Goal: Check status: Check status

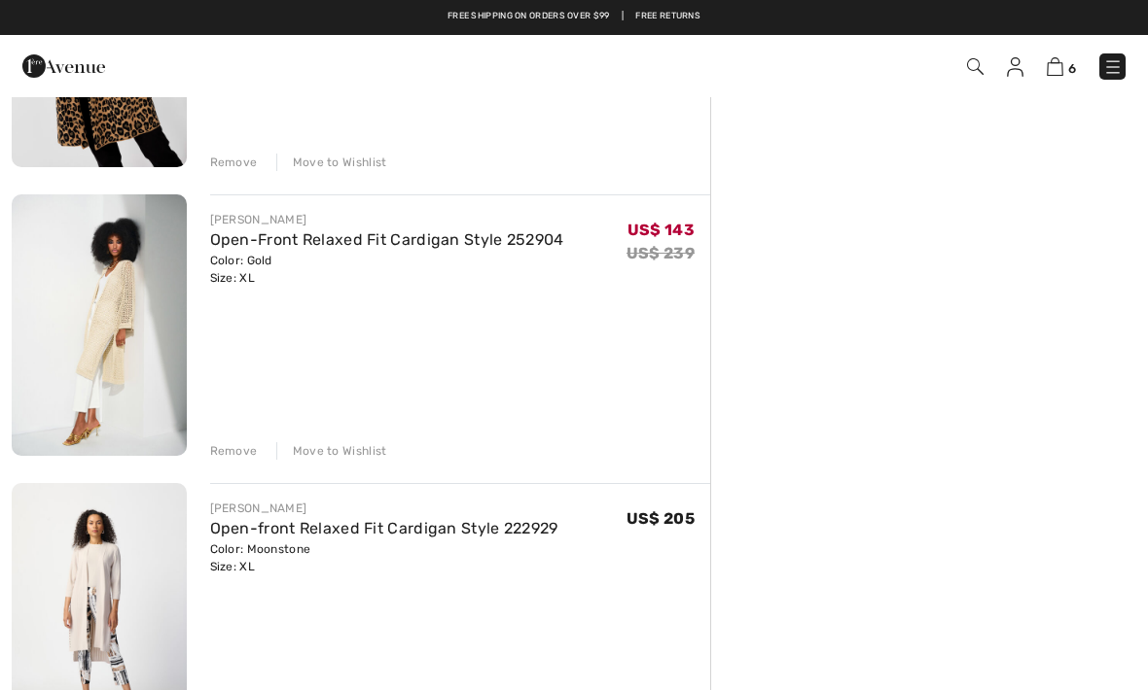
scroll to position [1183, 0]
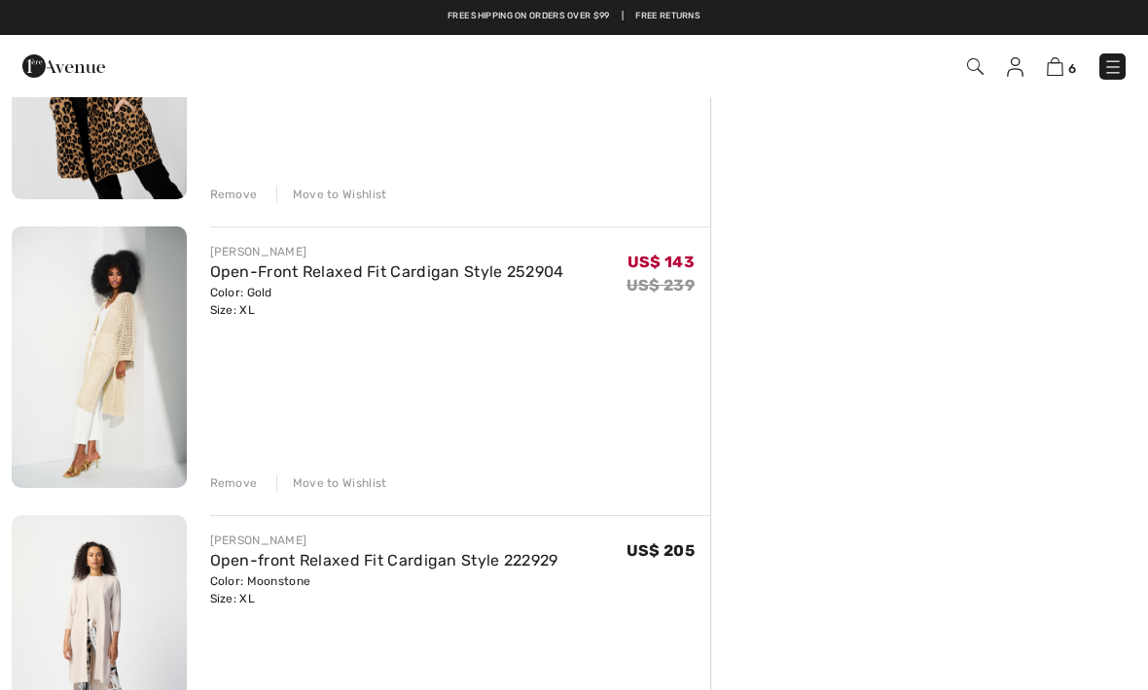
click at [436, 280] on link "Open-Front Relaxed Fit Cardigan Style 252904" at bounding box center [387, 272] width 354 height 18
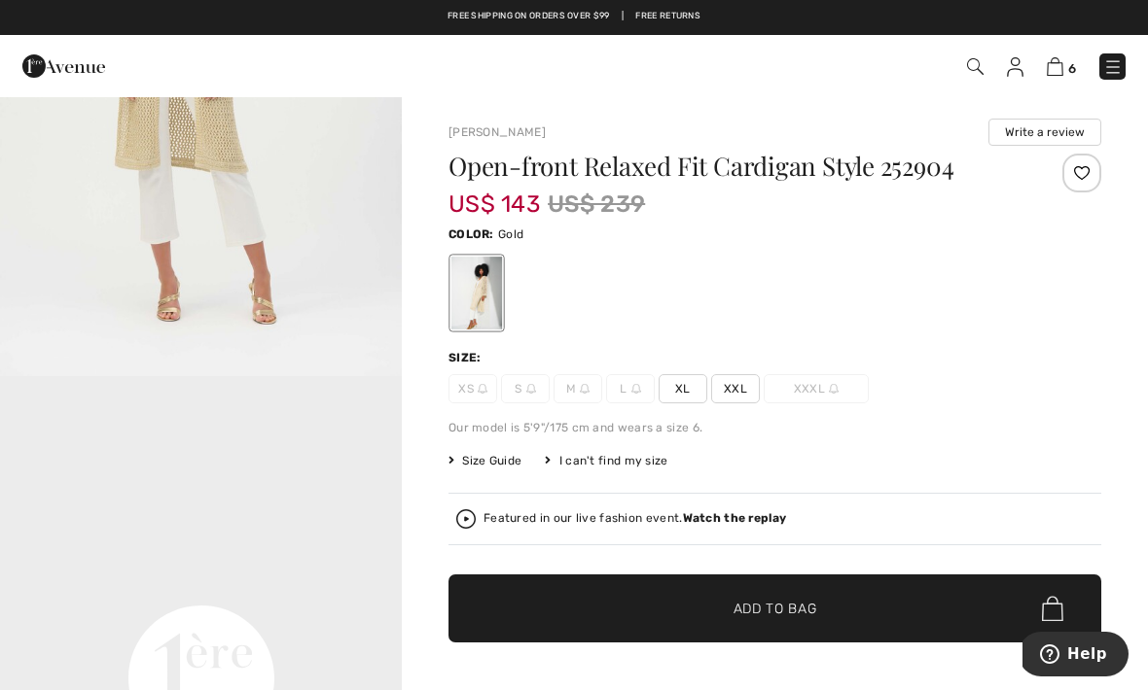
click at [1007, 78] on span "6" at bounding box center [809, 66] width 631 height 26
click at [1017, 71] on img at bounding box center [1014, 66] width 17 height 19
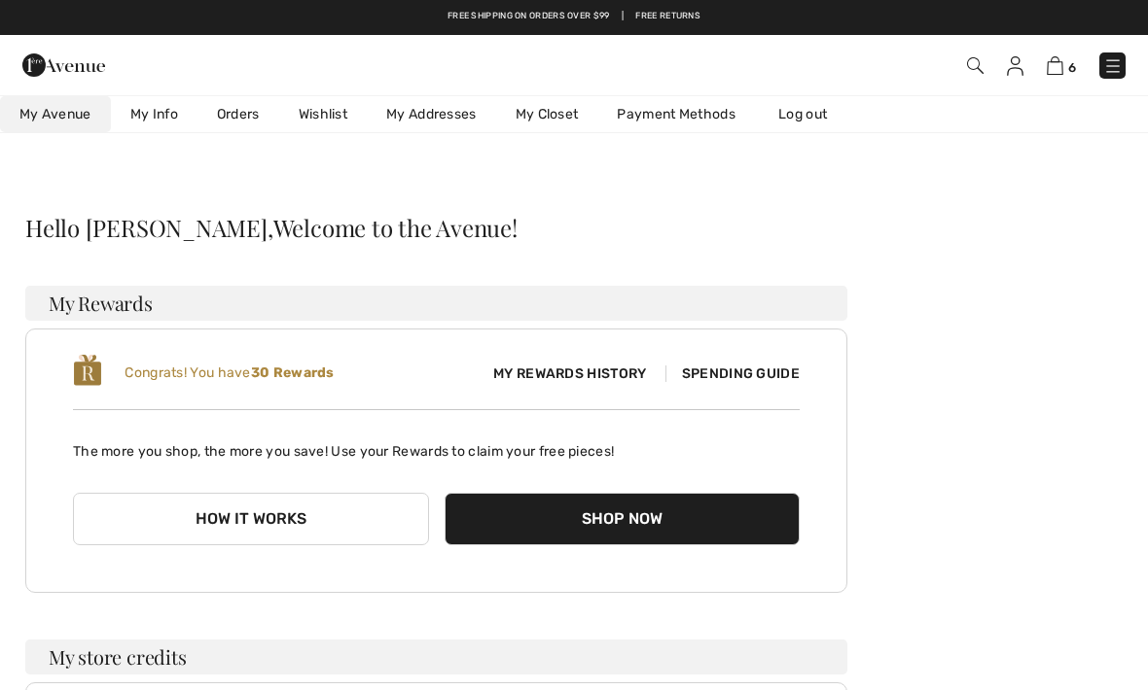
click at [1109, 56] on img at bounding box center [1112, 65] width 19 height 19
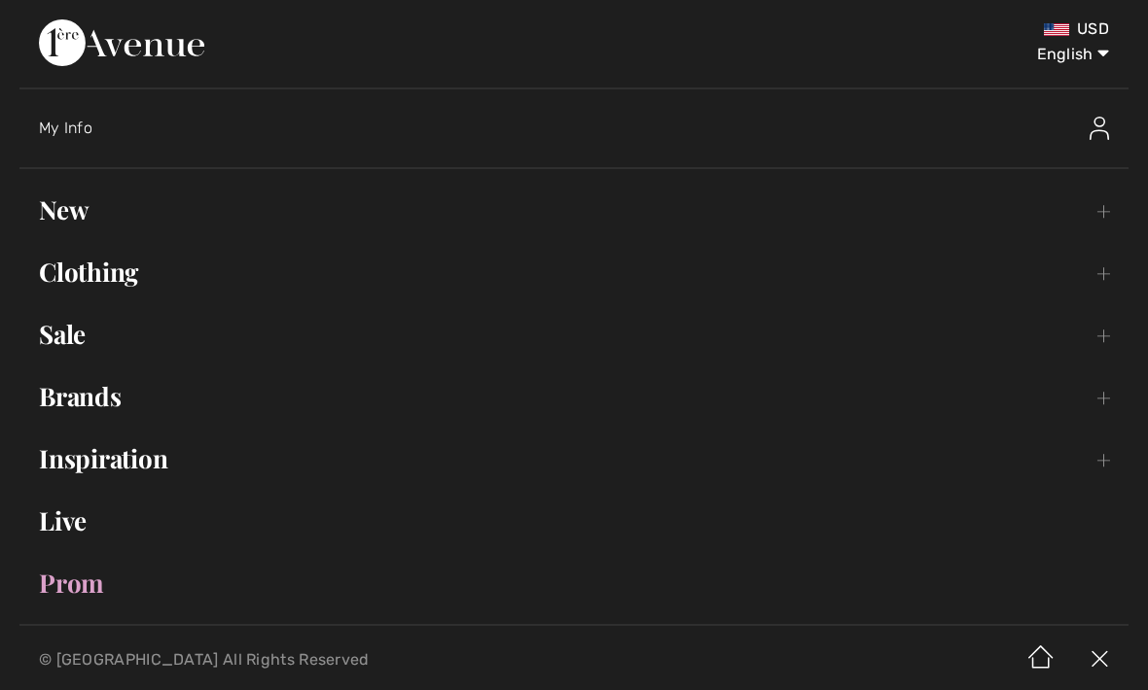
click at [202, 136] on div "My Info" at bounding box center [447, 128] width 817 height 19
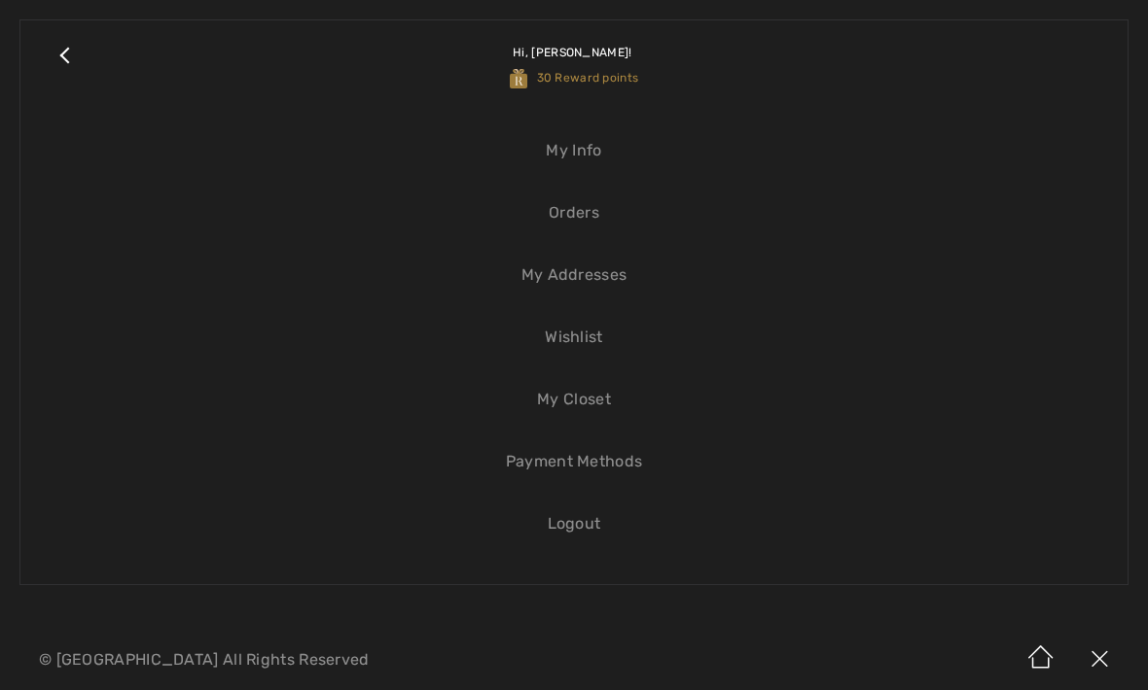
click at [571, 228] on link "Orders" at bounding box center [574, 213] width 1068 height 43
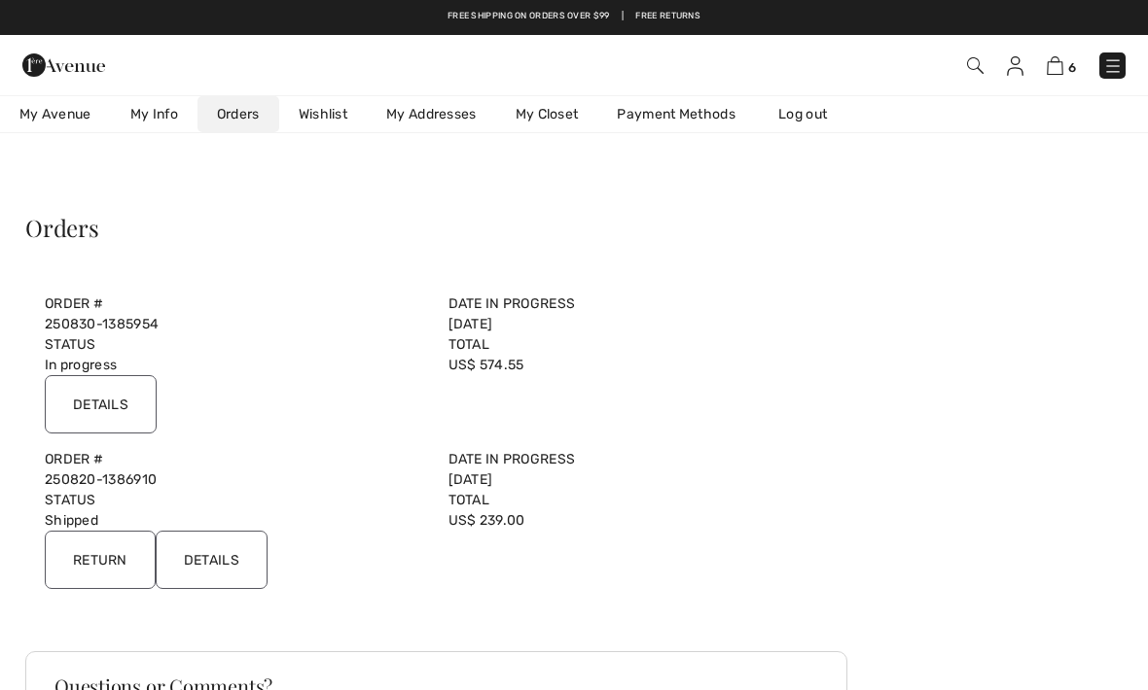
click at [84, 400] on input "Details" at bounding box center [101, 404] width 112 height 58
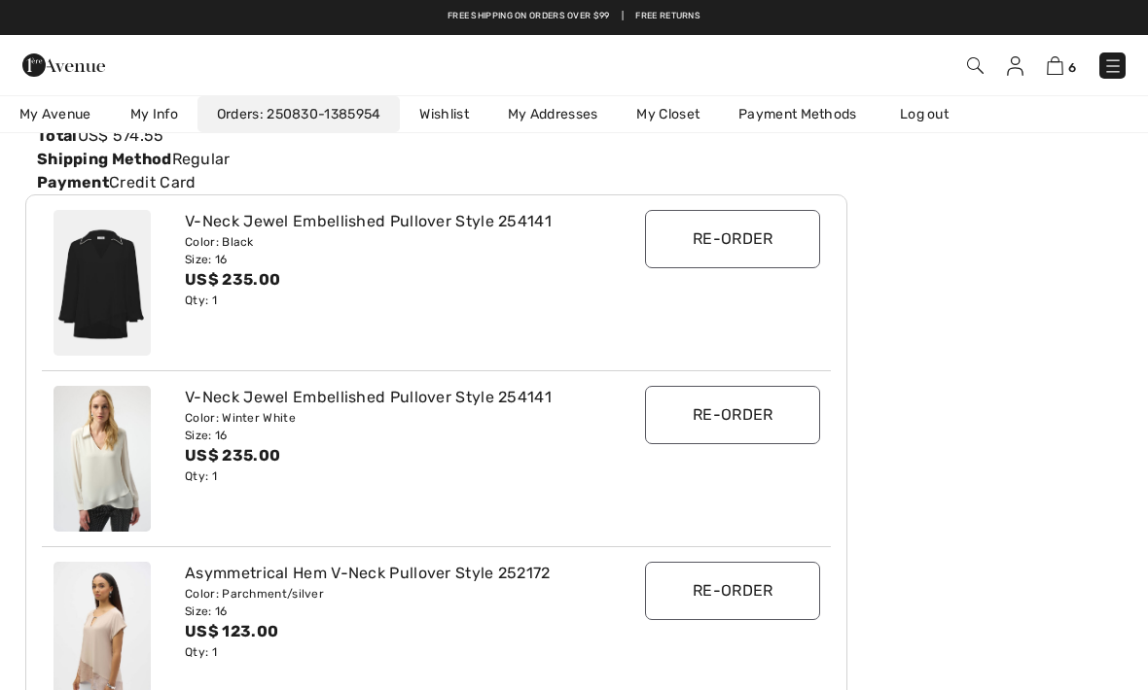
scroll to position [230, 0]
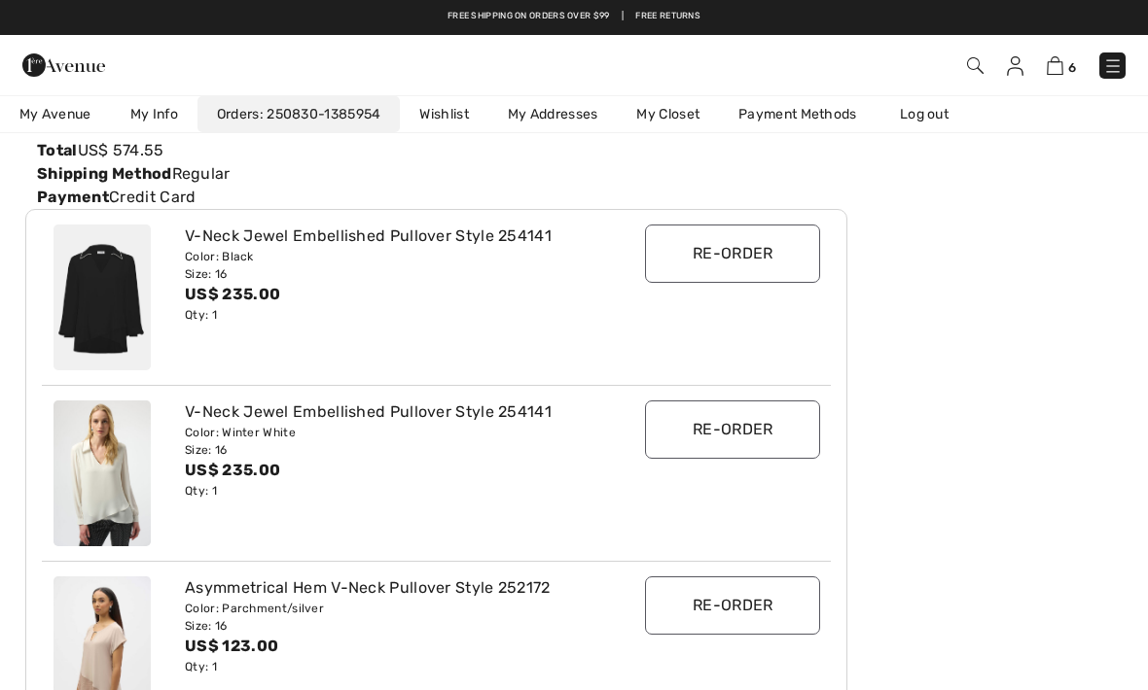
click at [255, 244] on div "V-Neck Jewel Embellished Pullover Style 254141" at bounding box center [403, 236] width 437 height 23
click at [93, 284] on img at bounding box center [101, 298] width 97 height 146
click at [964, 72] on span at bounding box center [973, 64] width 19 height 23
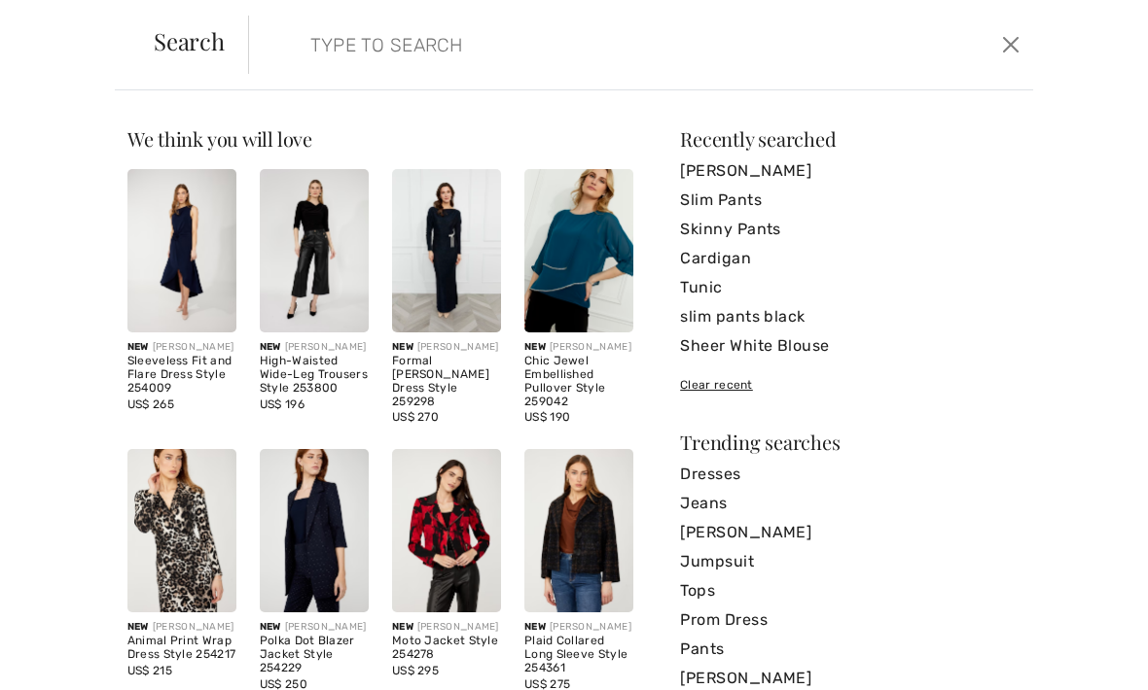
click at [441, 52] on input "search" at bounding box center [559, 45] width 526 height 58
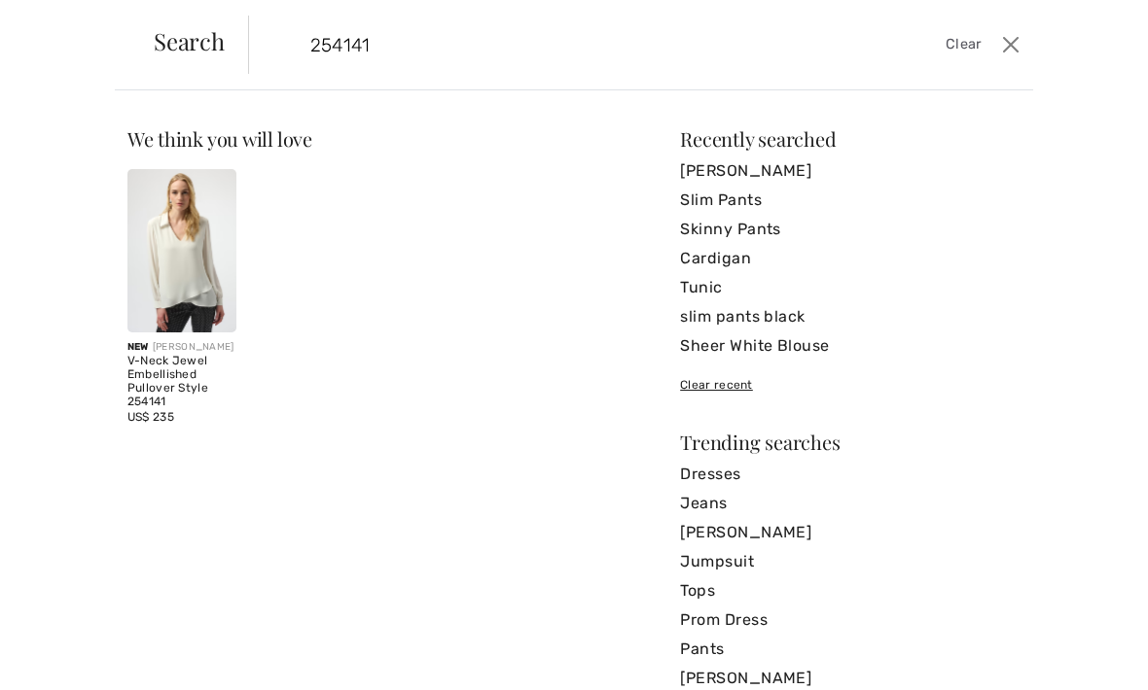
type input "254141"
click at [156, 236] on img at bounding box center [181, 250] width 109 height 163
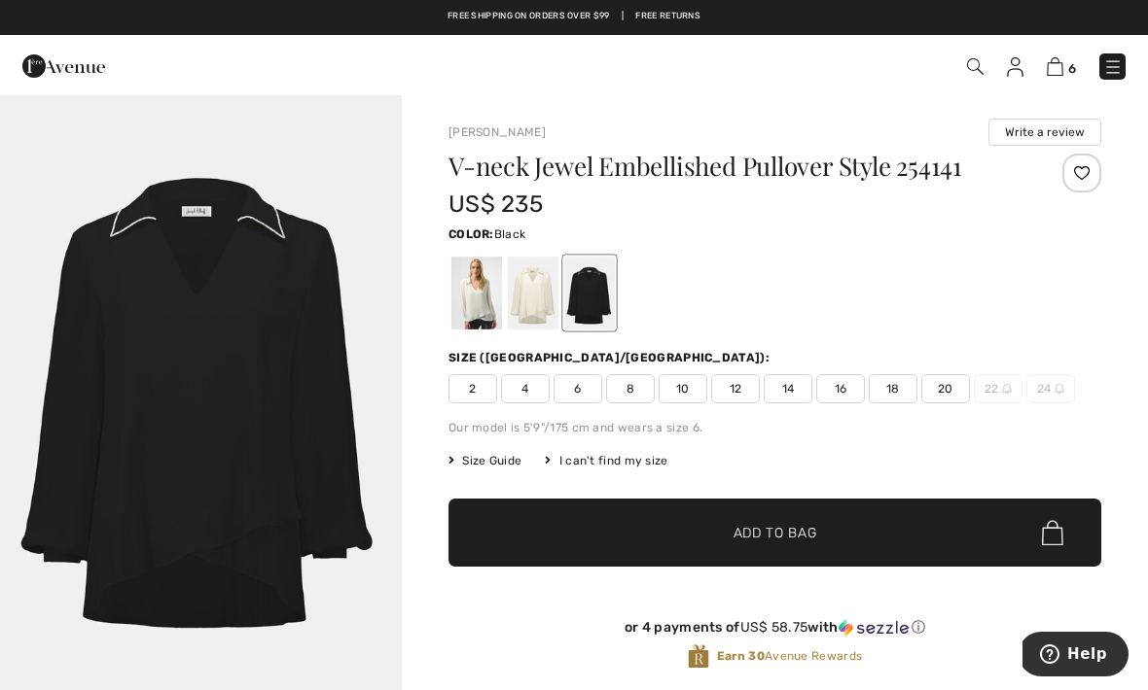
click at [330, 414] on img "1 / 1" at bounding box center [201, 396] width 402 height 603
click at [469, 300] on div at bounding box center [476, 293] width 51 height 73
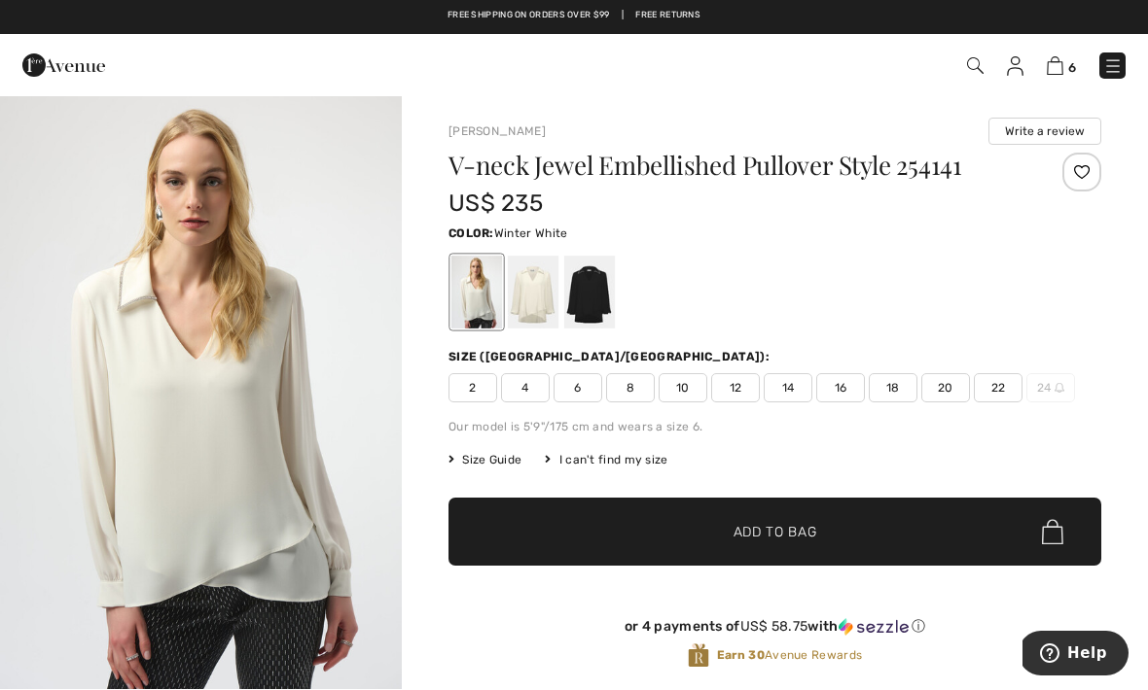
scroll to position [1, 0]
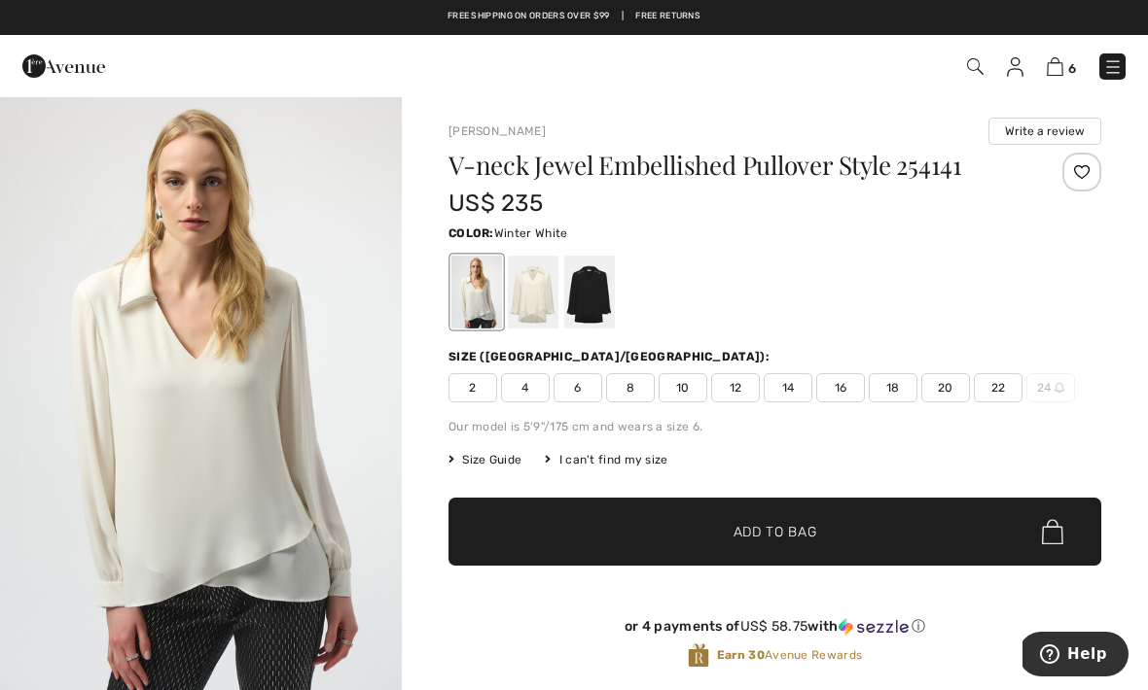
click at [1016, 70] on img at bounding box center [1014, 66] width 17 height 19
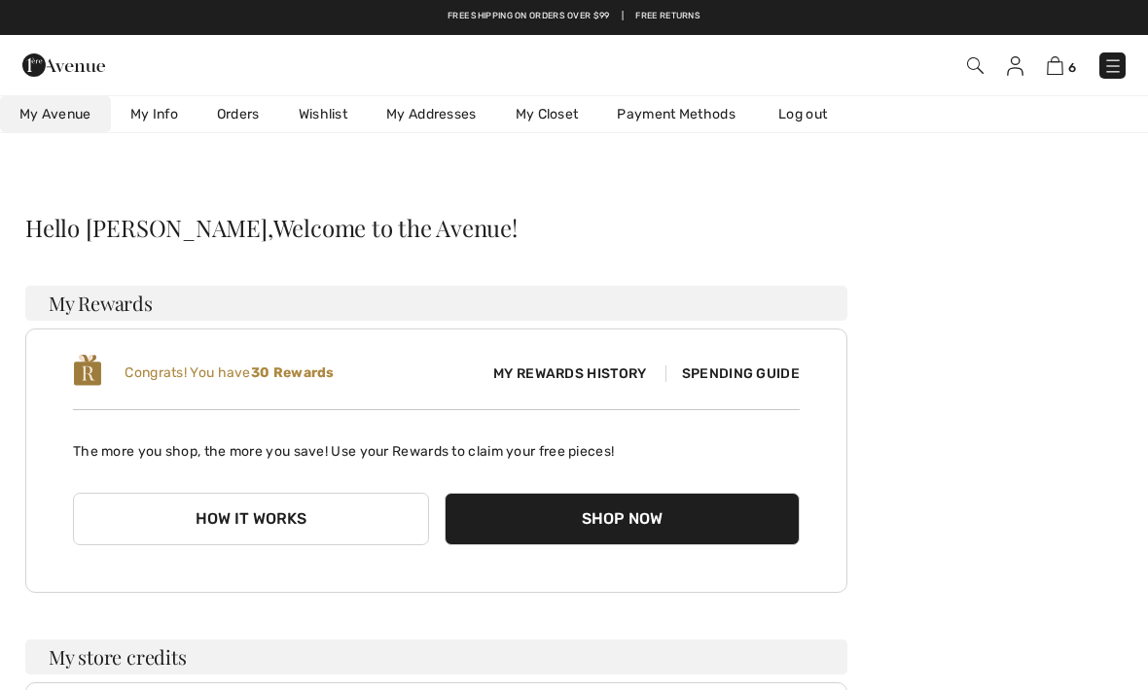
click at [234, 109] on link "Orders" at bounding box center [238, 114] width 82 height 36
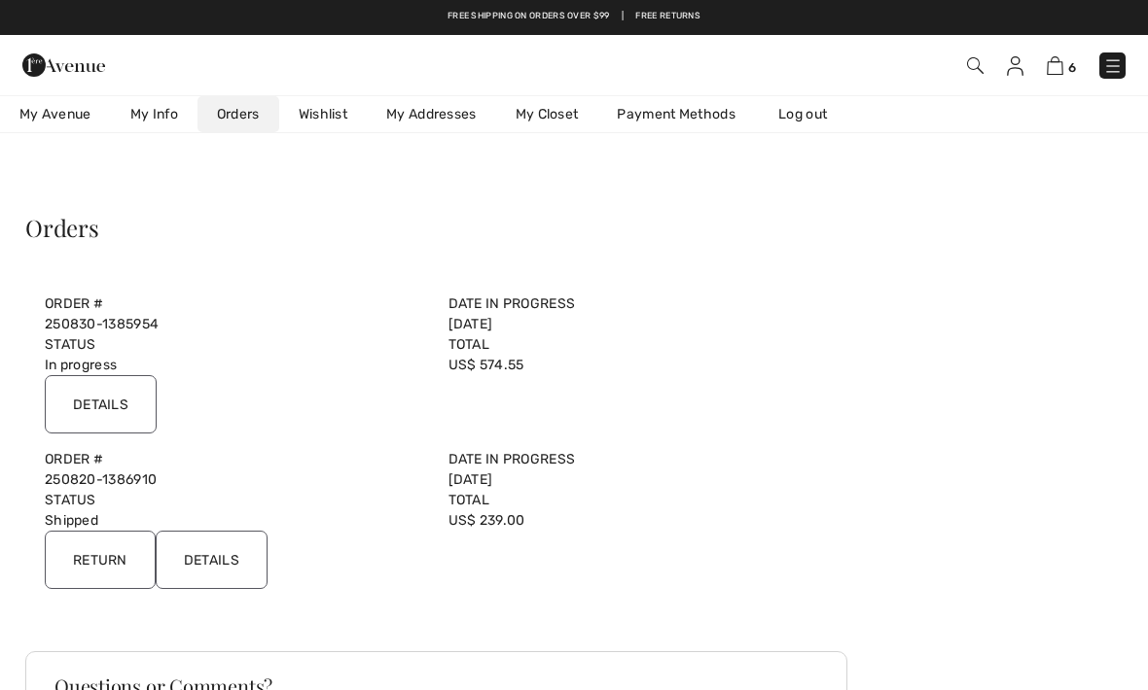
click at [107, 402] on input "Details" at bounding box center [101, 404] width 112 height 58
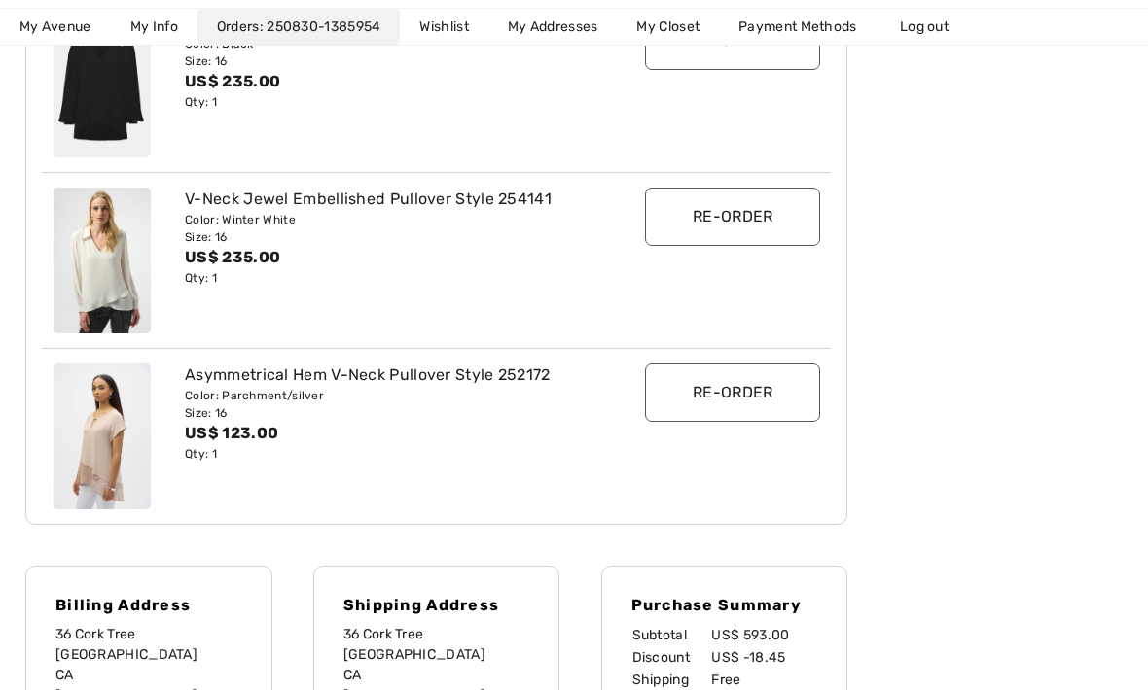
scroll to position [553, 0]
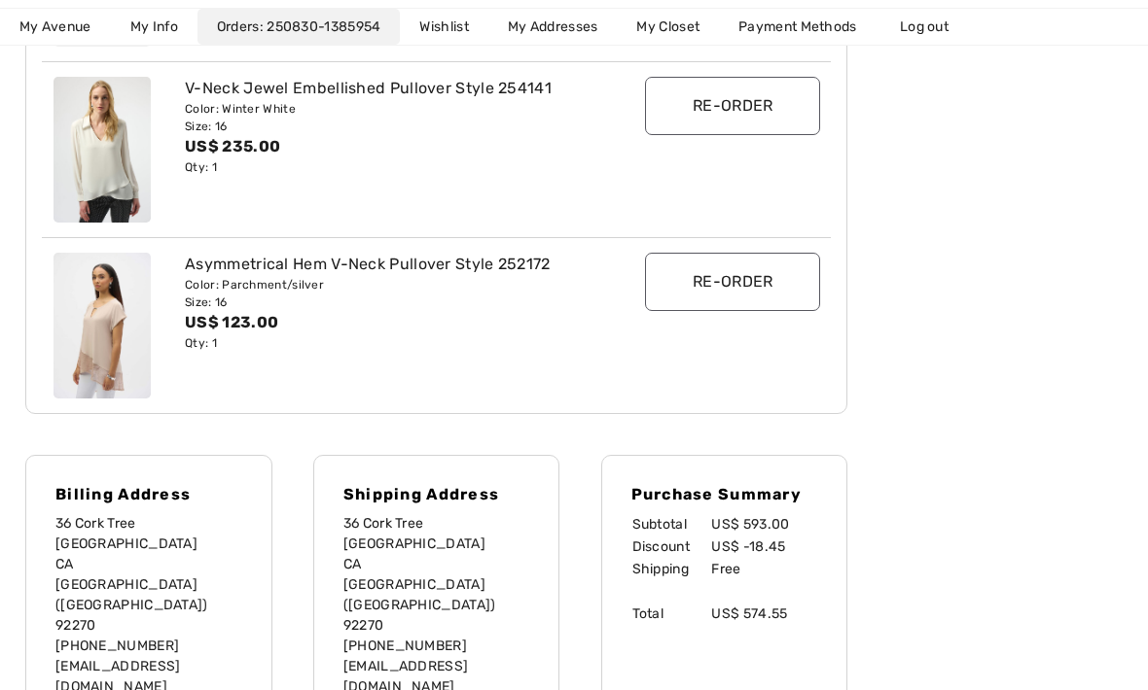
click at [115, 321] on img at bounding box center [101, 326] width 97 height 146
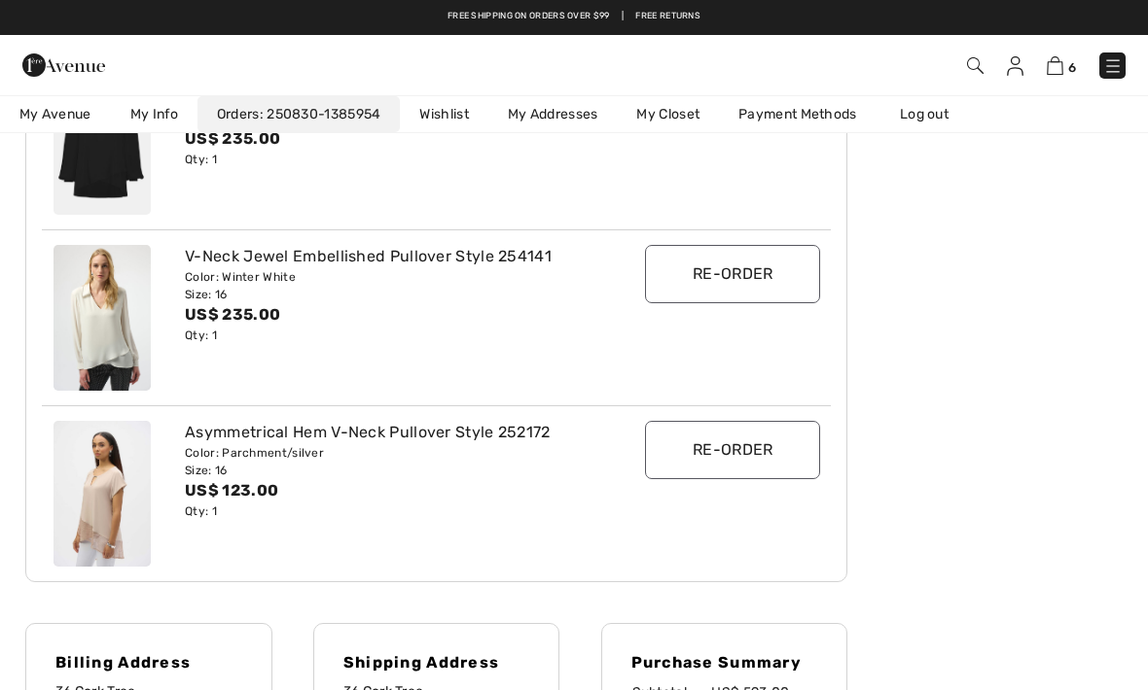
scroll to position [0, 0]
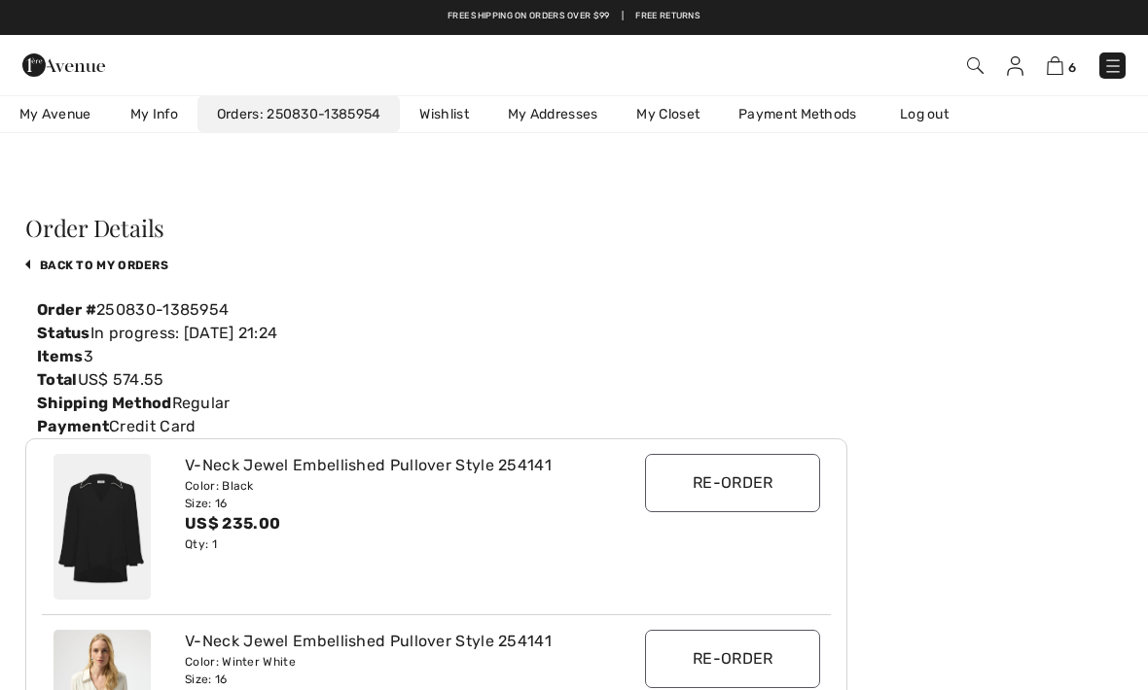
click at [978, 71] on img at bounding box center [975, 65] width 17 height 17
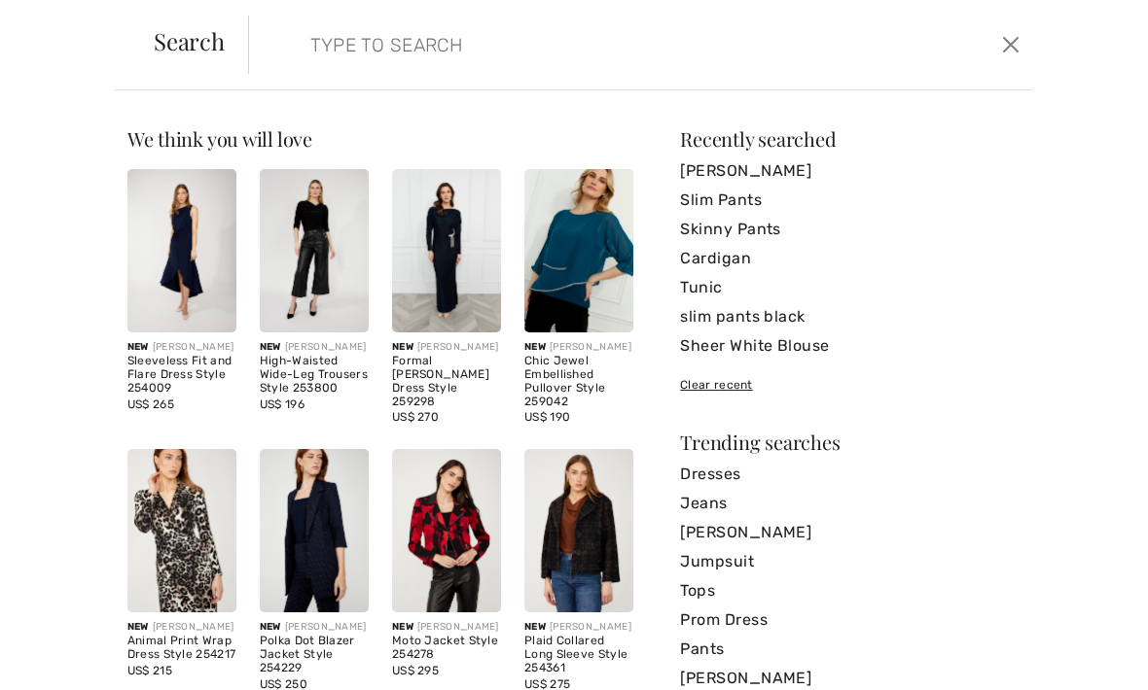
click at [512, 55] on input "search" at bounding box center [559, 45] width 526 height 58
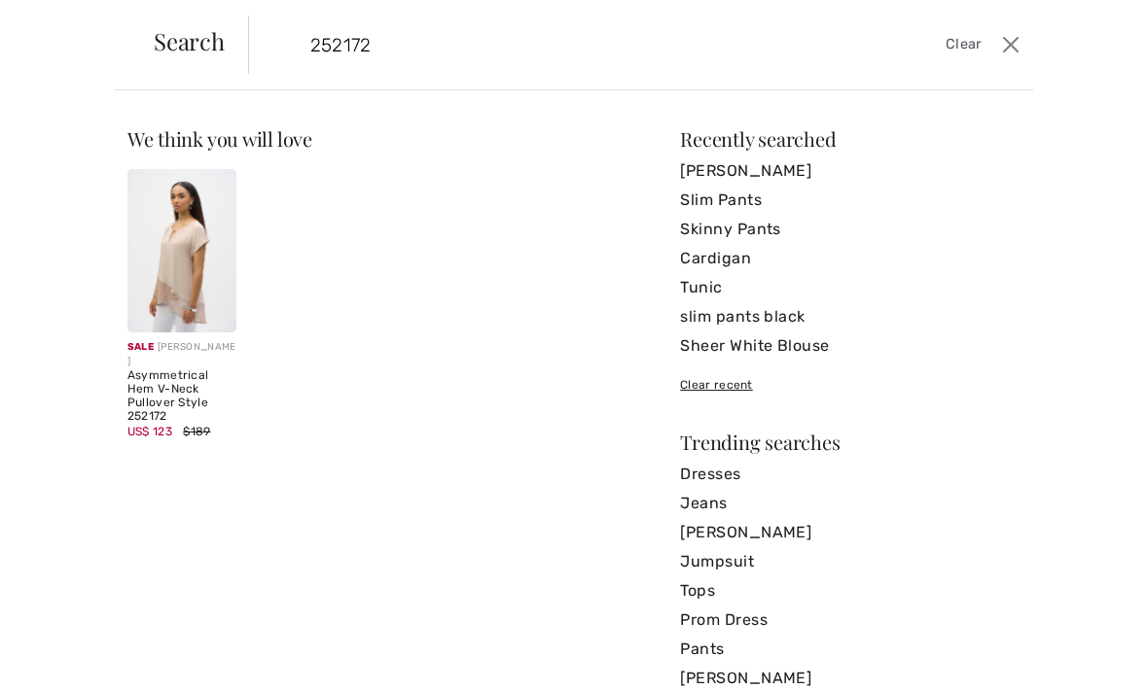
type input "252172"
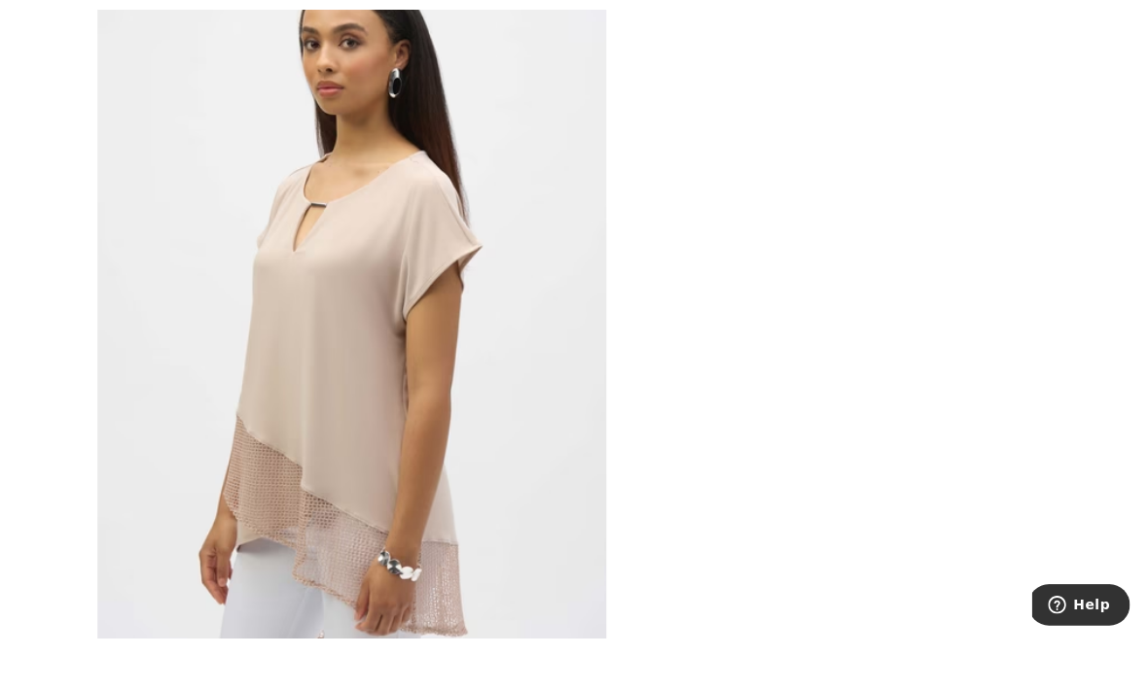
scroll to position [393, 0]
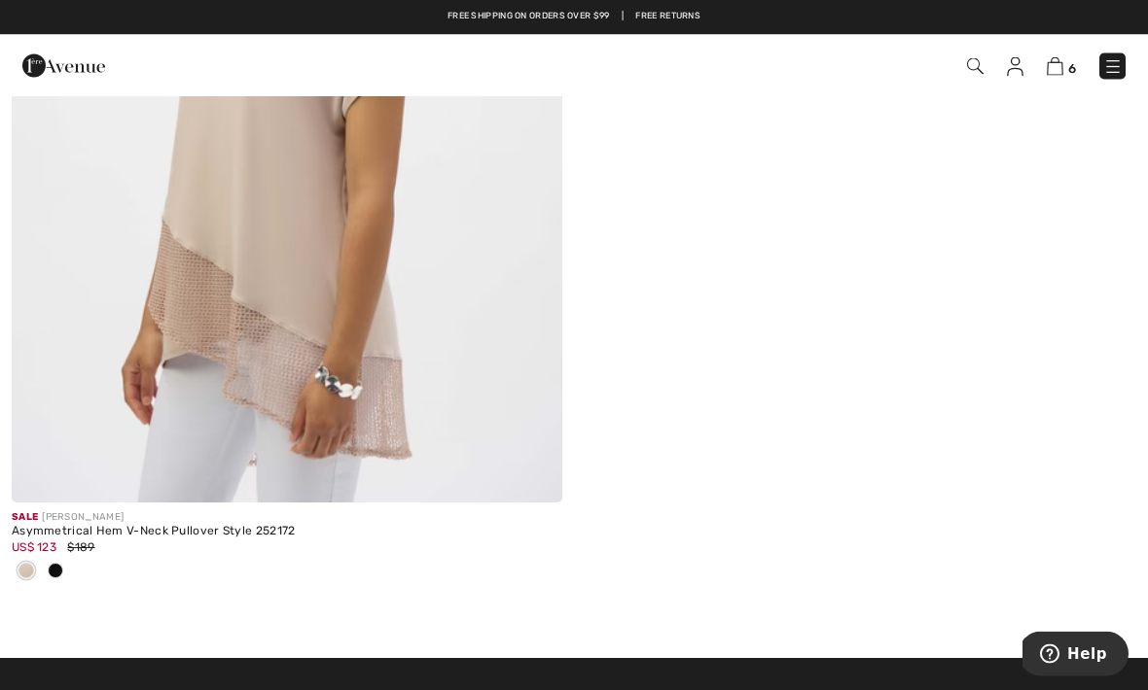
click at [54, 576] on span at bounding box center [56, 572] width 16 height 16
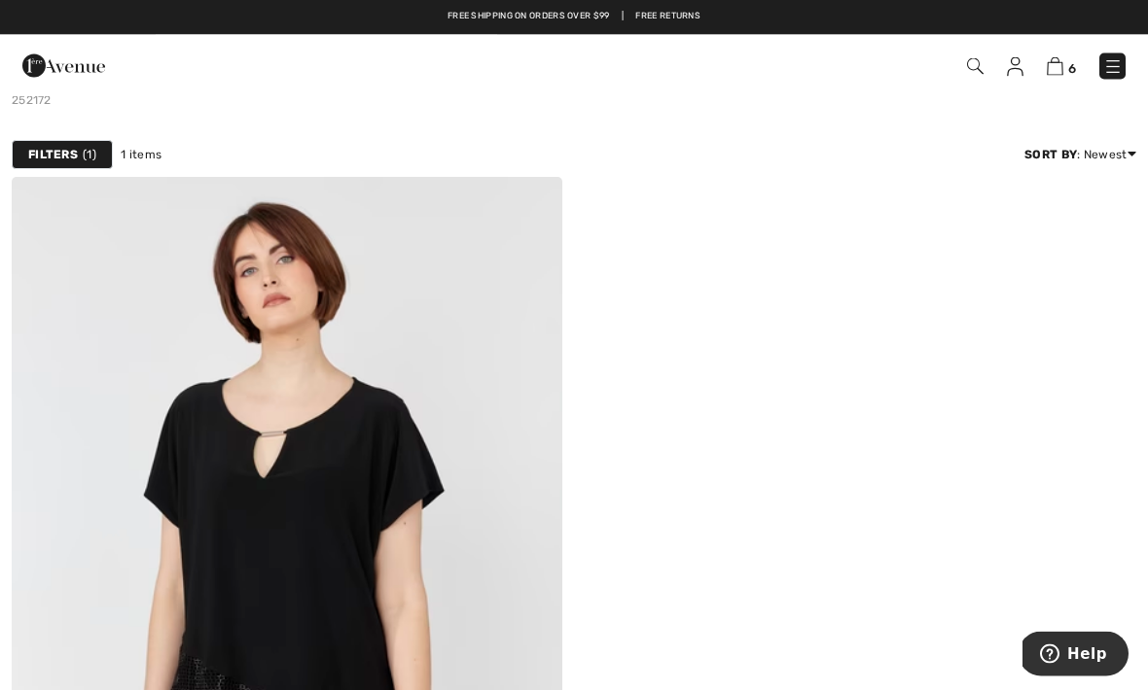
scroll to position [0, 0]
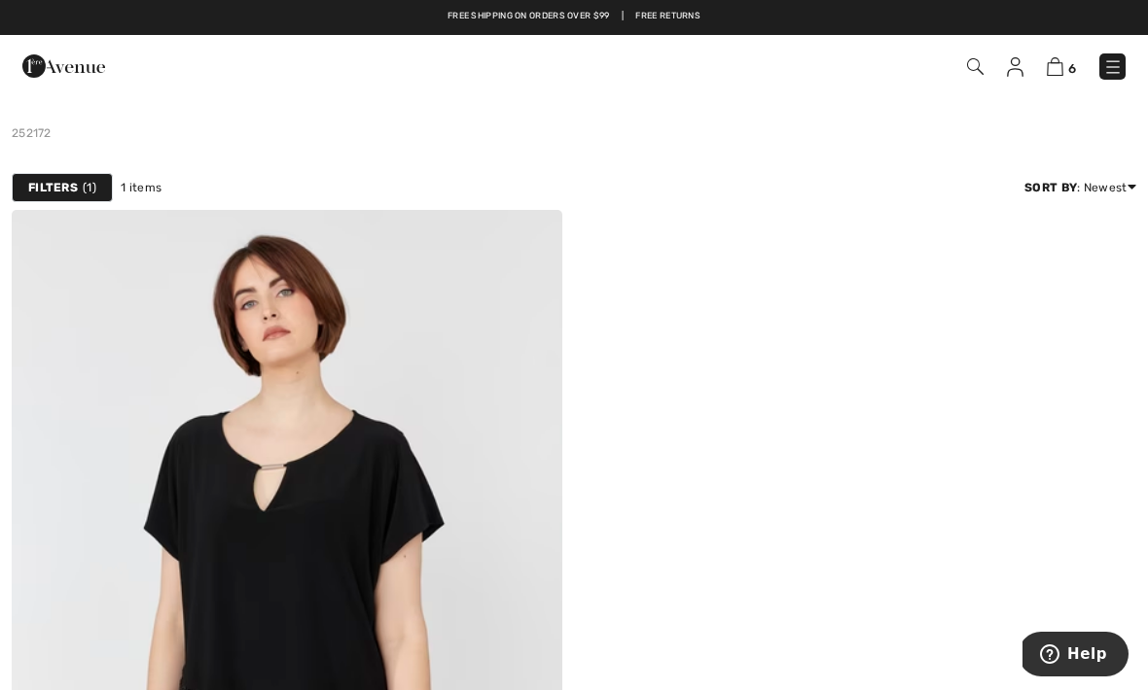
click at [254, 384] on img at bounding box center [287, 623] width 550 height 826
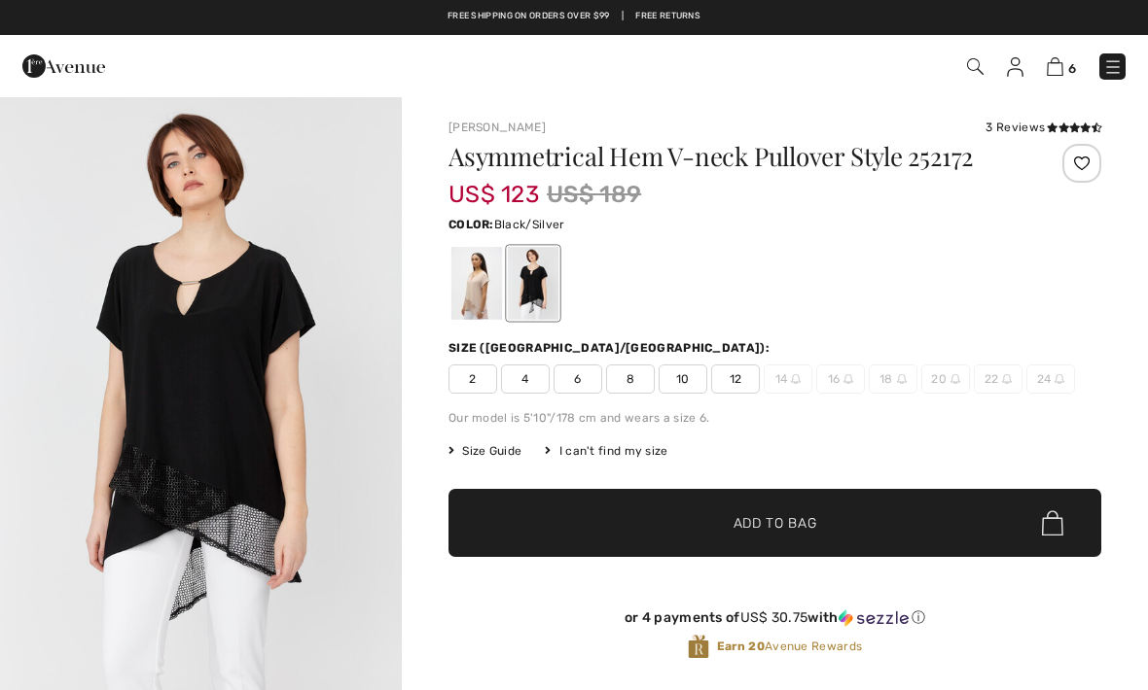
checkbox input "true"
click at [462, 282] on div at bounding box center [476, 283] width 51 height 73
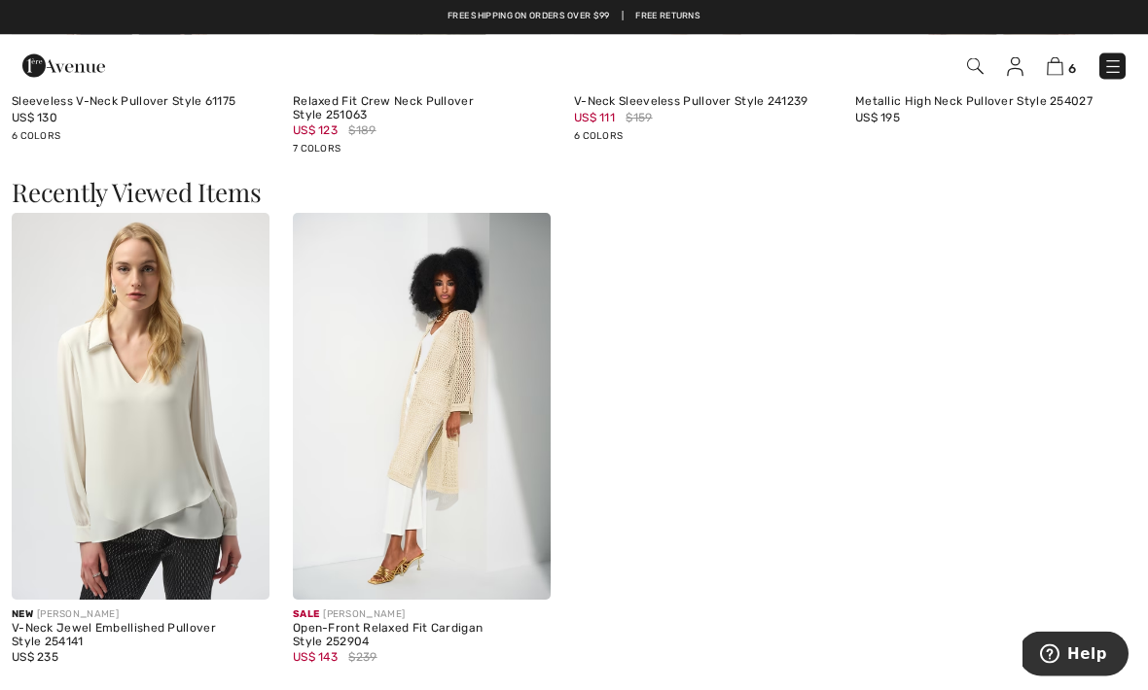
scroll to position [2056, 0]
click at [433, 374] on img at bounding box center [422, 406] width 258 height 387
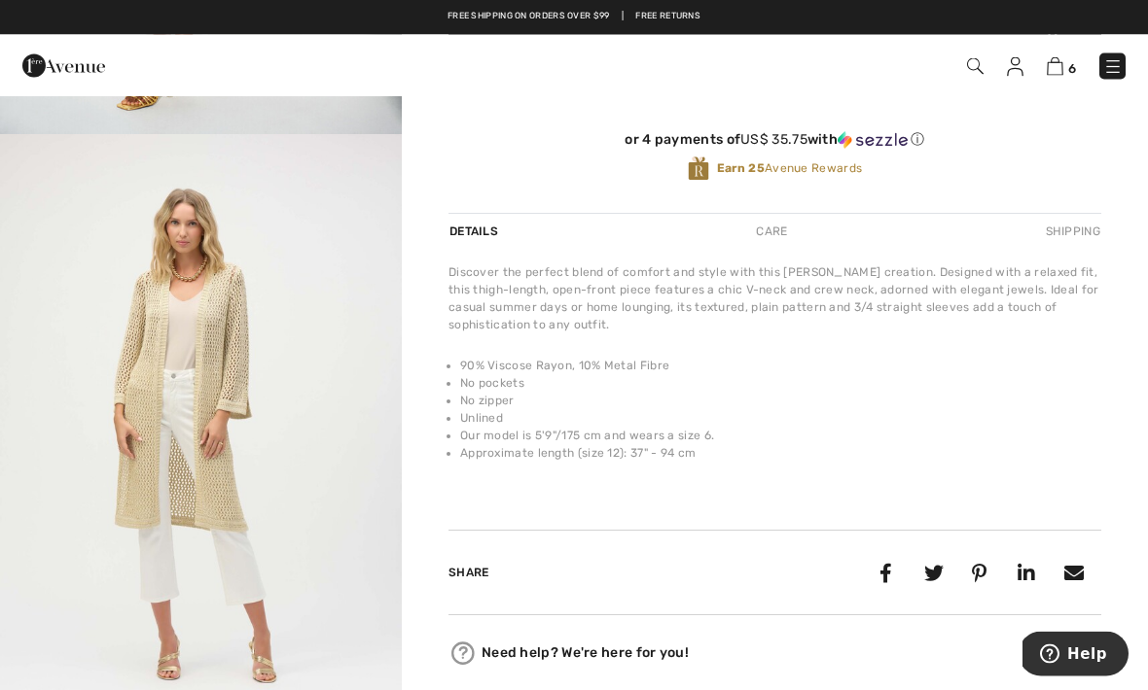
scroll to position [559, 0]
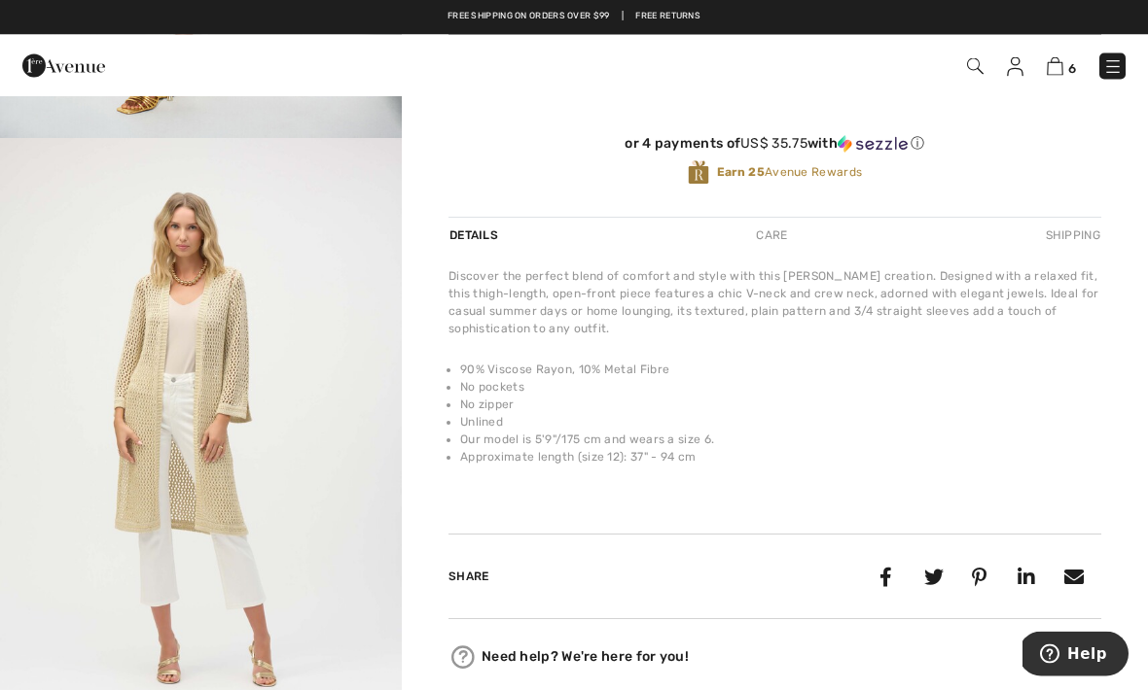
click at [237, 446] on img "2 / 5" at bounding box center [201, 440] width 402 height 602
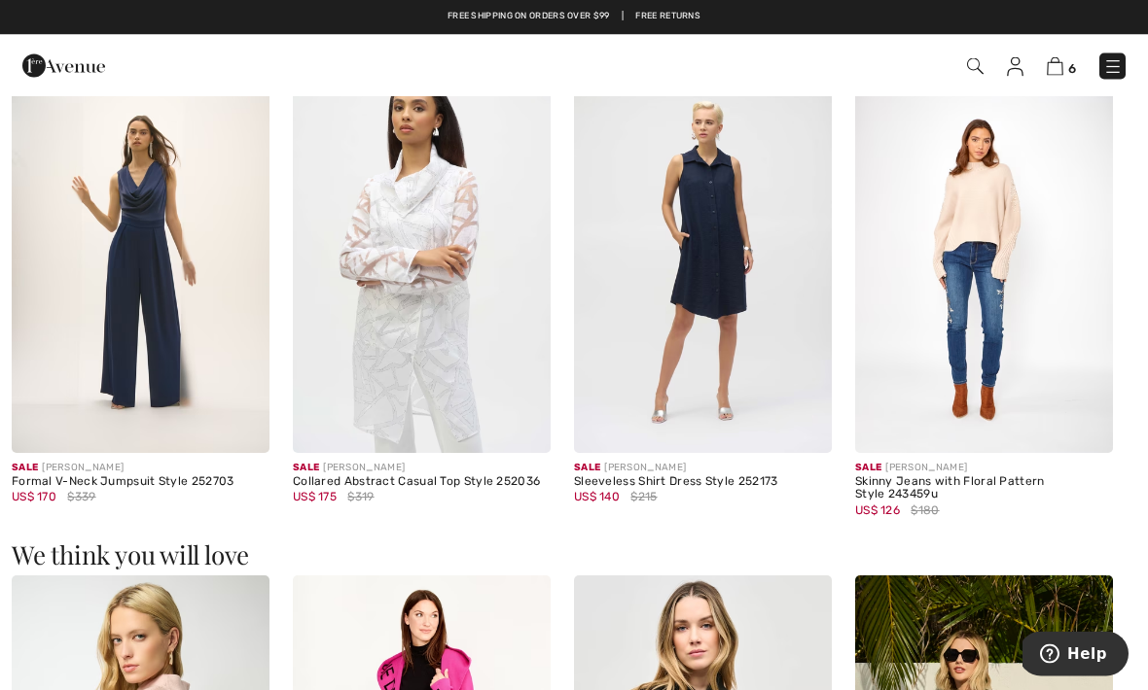
scroll to position [1212, 0]
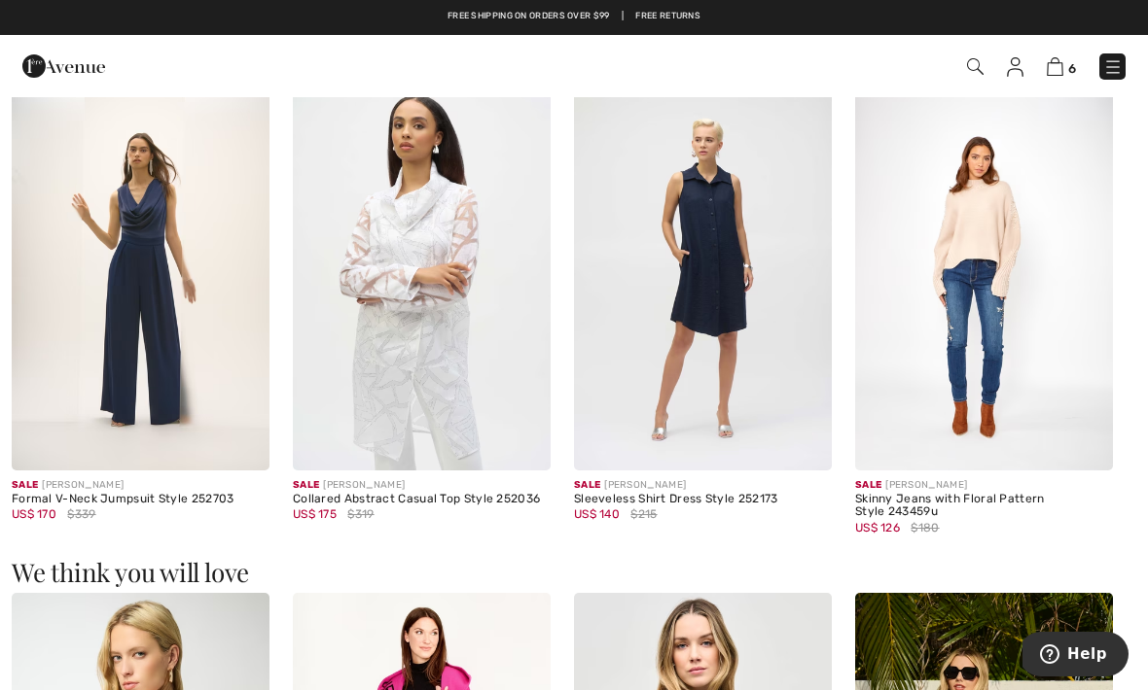
click at [465, 353] on img at bounding box center [422, 277] width 258 height 387
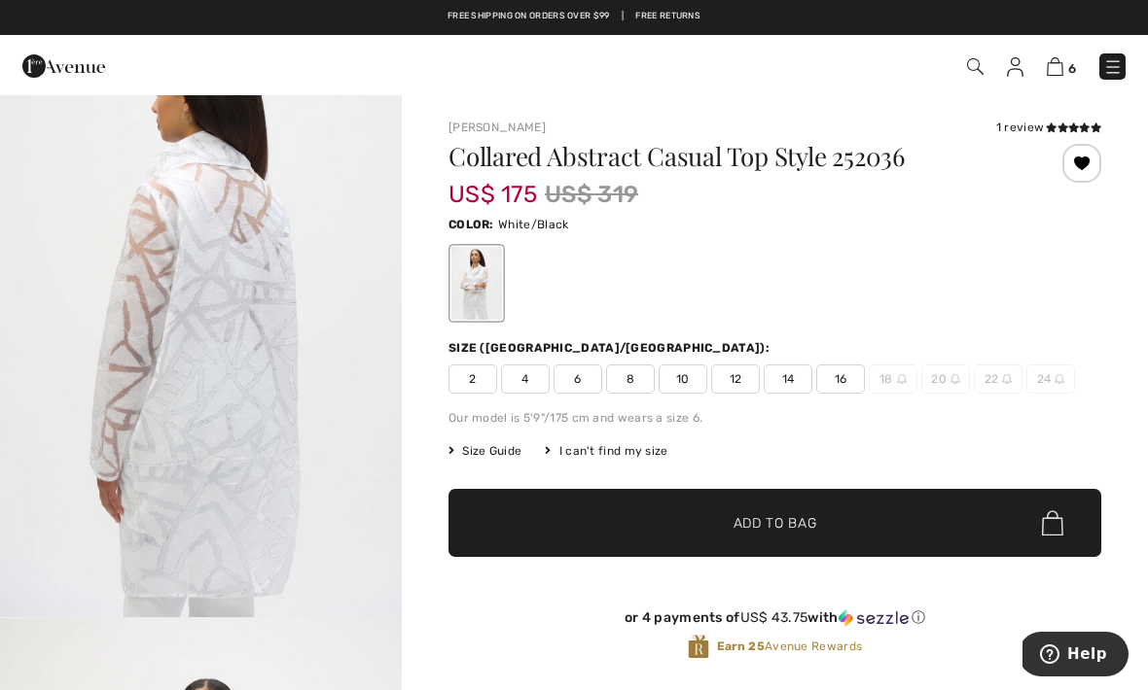
scroll to position [2005, 0]
click at [331, 523] on img "3 / 5" at bounding box center [201, 318] width 402 height 602
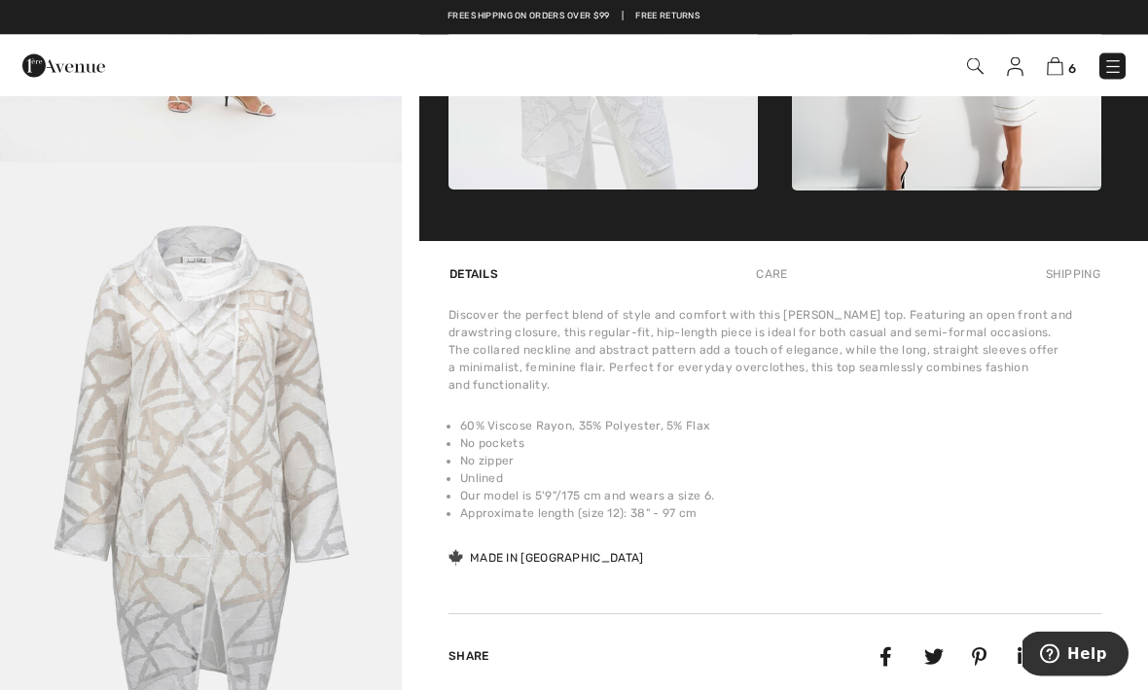
scroll to position [1115, 0]
